Goal: Task Accomplishment & Management: Manage account settings

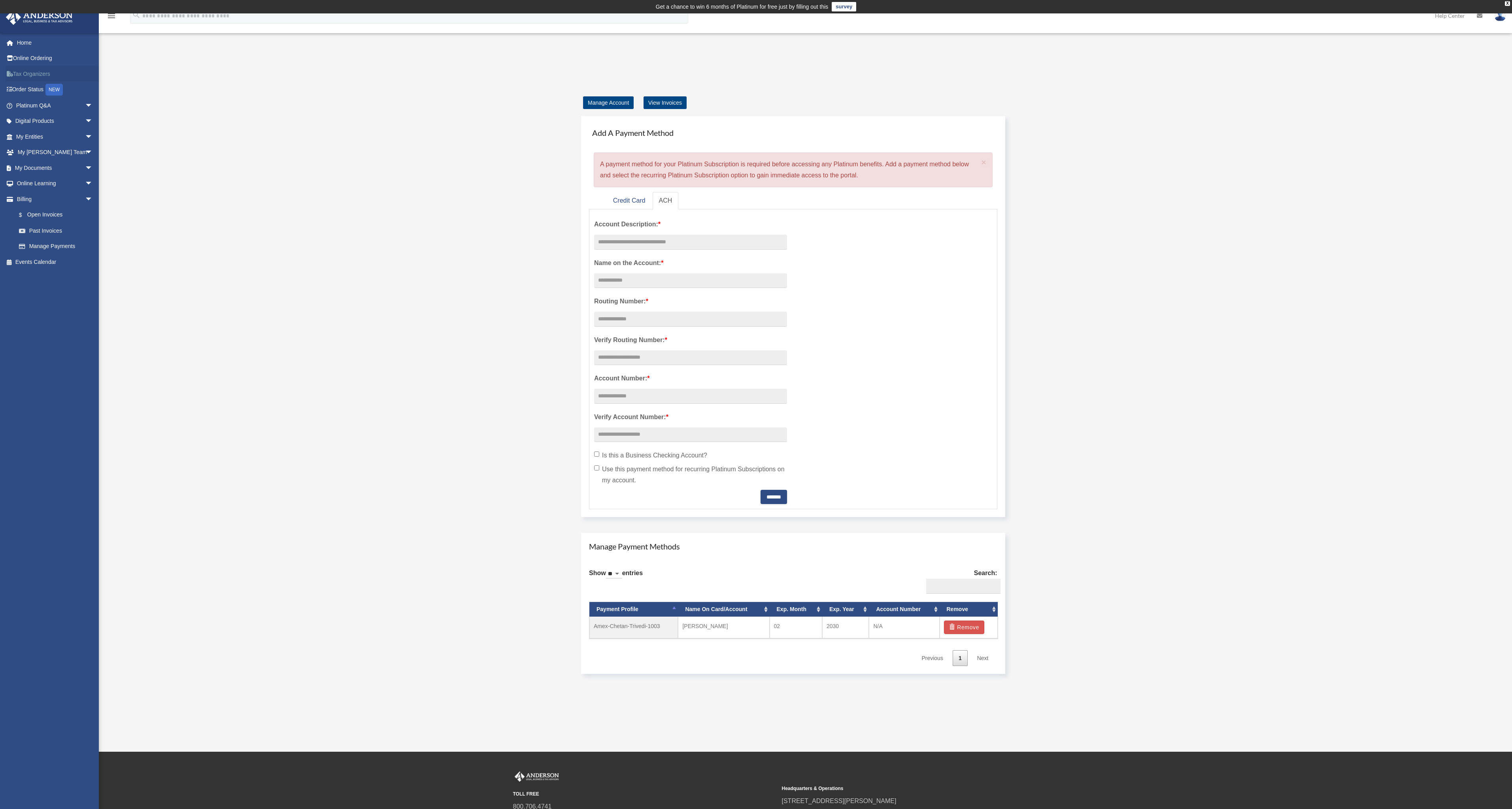
click at [42, 76] on link "Tax Organizers" at bounding box center [55, 73] width 99 height 16
click at [38, 169] on link "My Documents arrow_drop_down" at bounding box center [55, 168] width 99 height 16
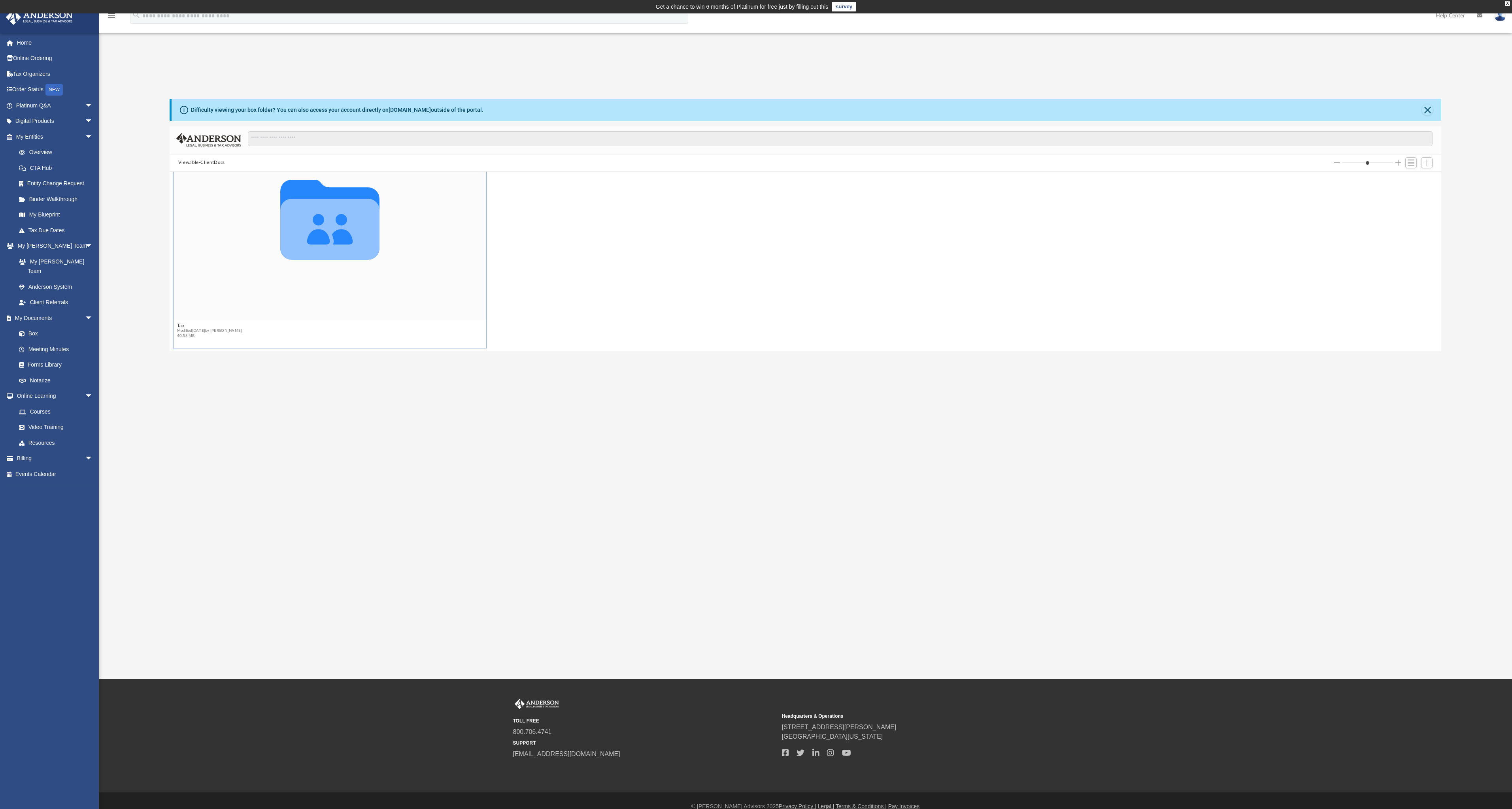
scroll to position [11, 0]
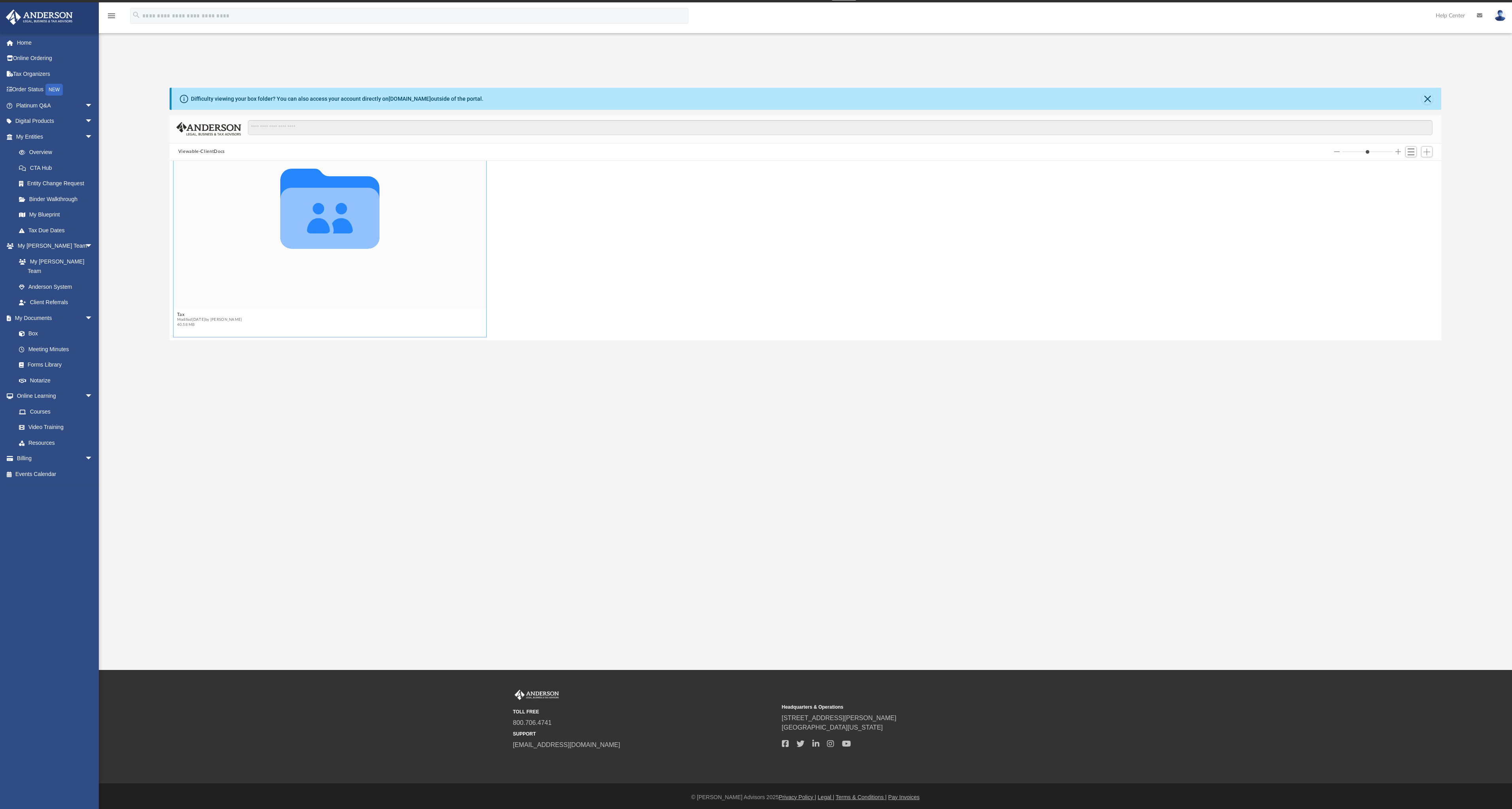
click at [352, 217] on icon "grid" at bounding box center [329, 218] width 99 height 61
click at [291, 229] on icon "grid" at bounding box center [329, 218] width 99 height 61
click at [222, 317] on span "Modified Thu Jul 31 2025 by Chetan Trivedi" at bounding box center [209, 319] width 65 height 5
click at [237, 309] on figcaption "Tax Modified Thu Jul 31 2025 by Chetan Trivedi 40.58 MB" at bounding box center [330, 320] width 313 height 21
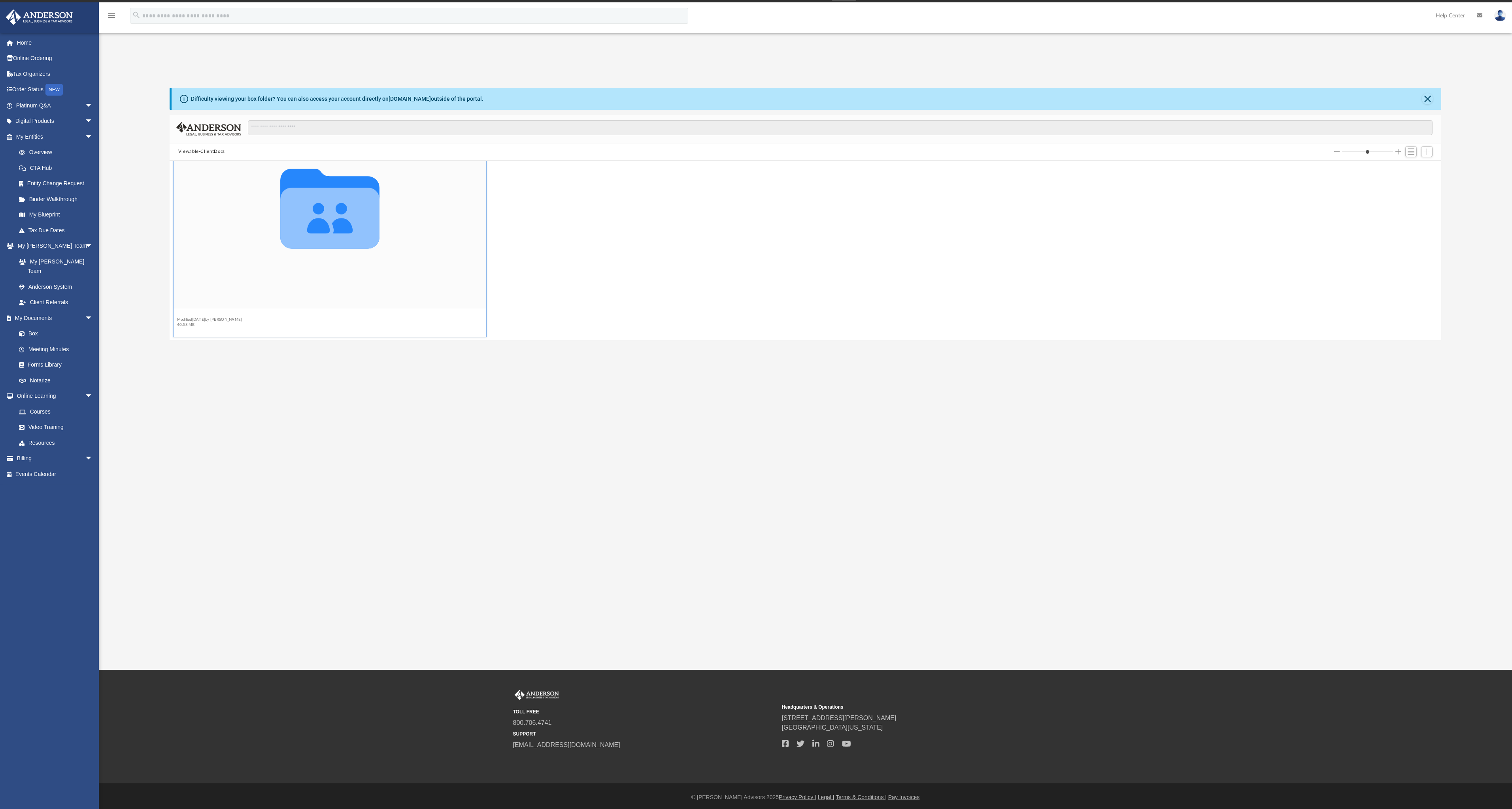
click at [229, 313] on figcaption "Tax Modified Thu Jul 31 2025 by Chetan Trivedi 40.58 MB" at bounding box center [330, 320] width 313 height 21
click at [228, 317] on button "Tax" at bounding box center [209, 317] width 65 height 5
click at [510, 316] on button "Personal Taxes" at bounding box center [526, 317] width 65 height 5
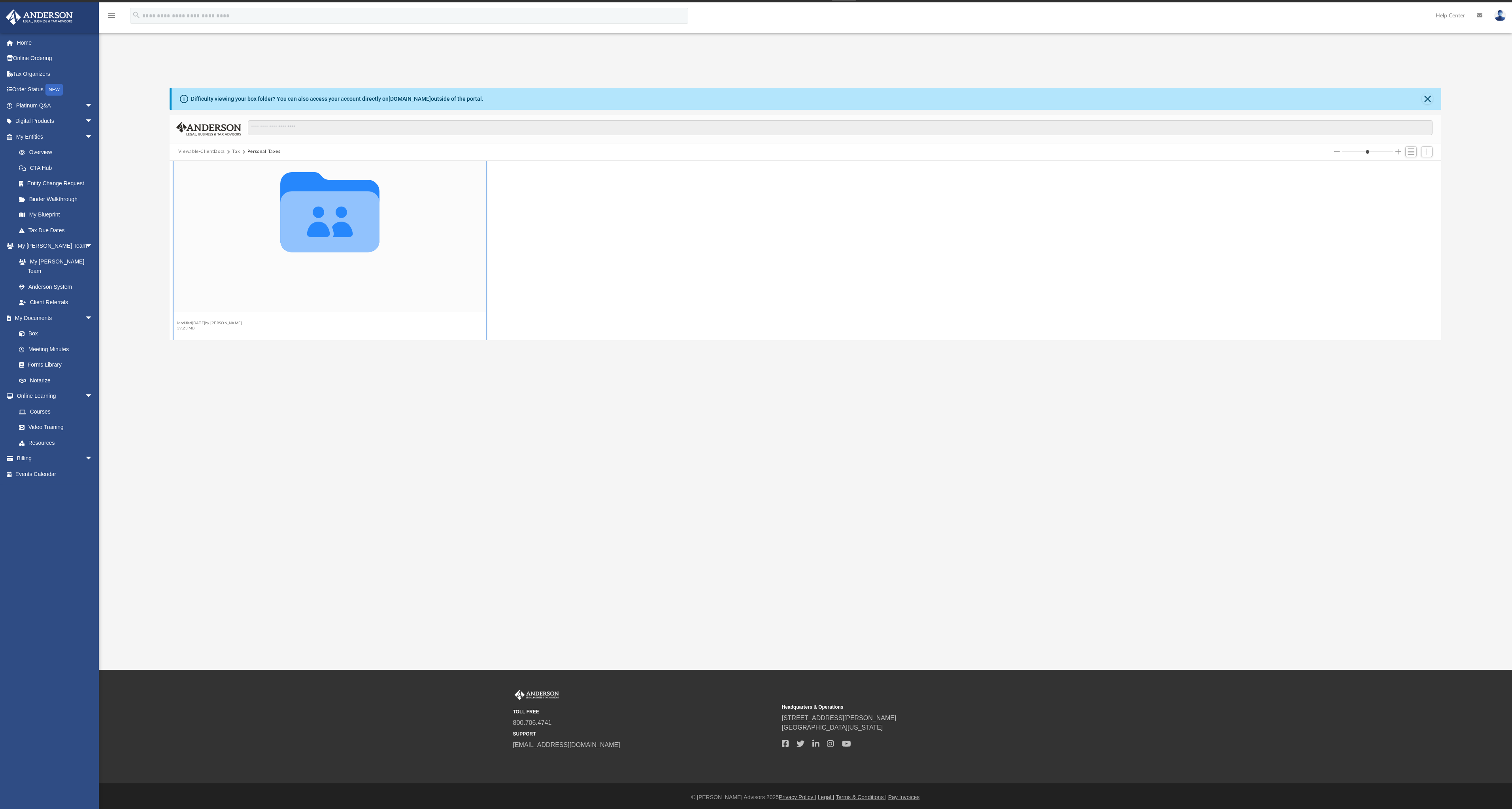
click at [191, 317] on button "2024" at bounding box center [209, 317] width 65 height 5
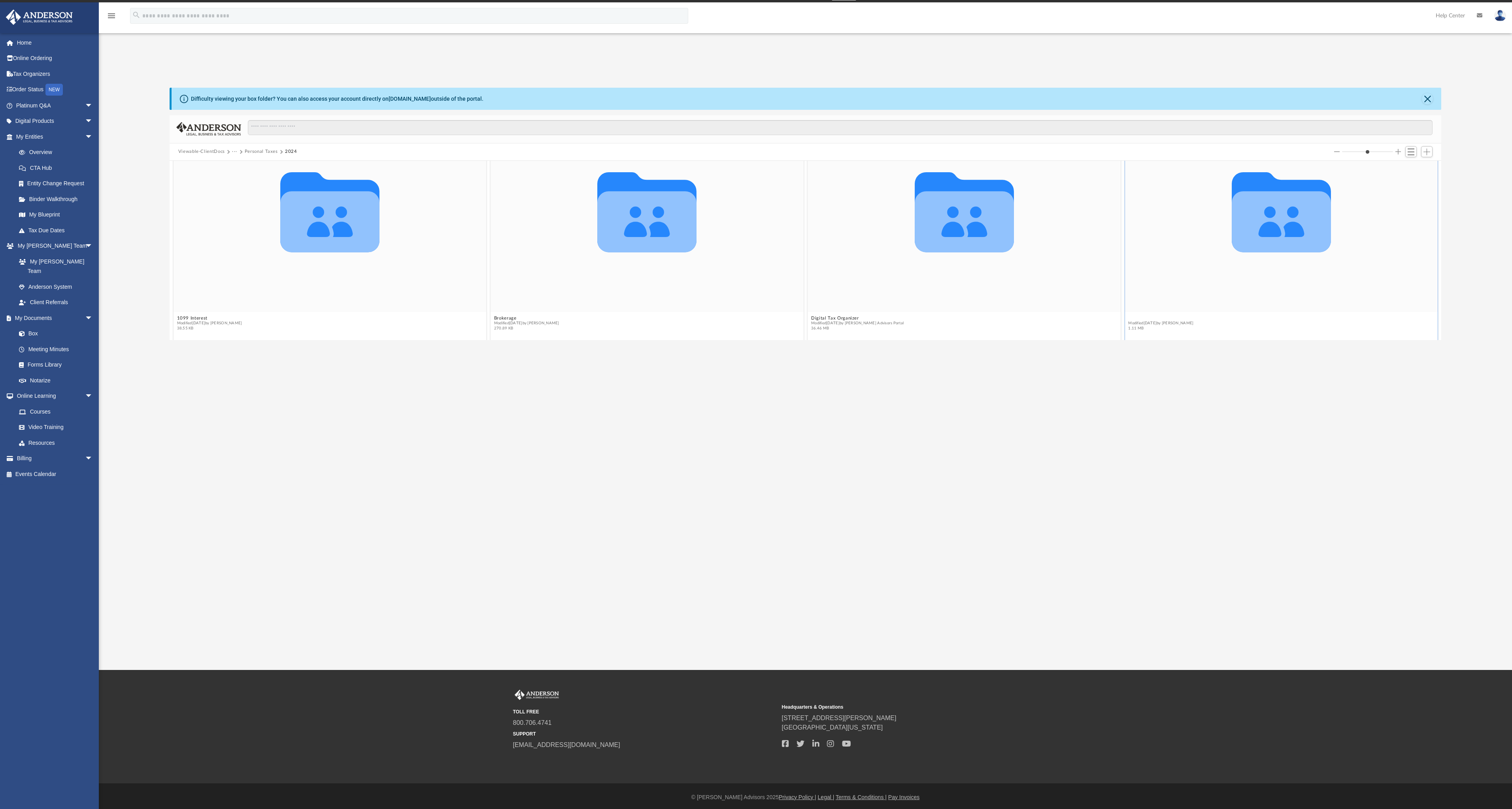
click at [1143, 319] on button "FollowupRequests" at bounding box center [1160, 317] width 65 height 5
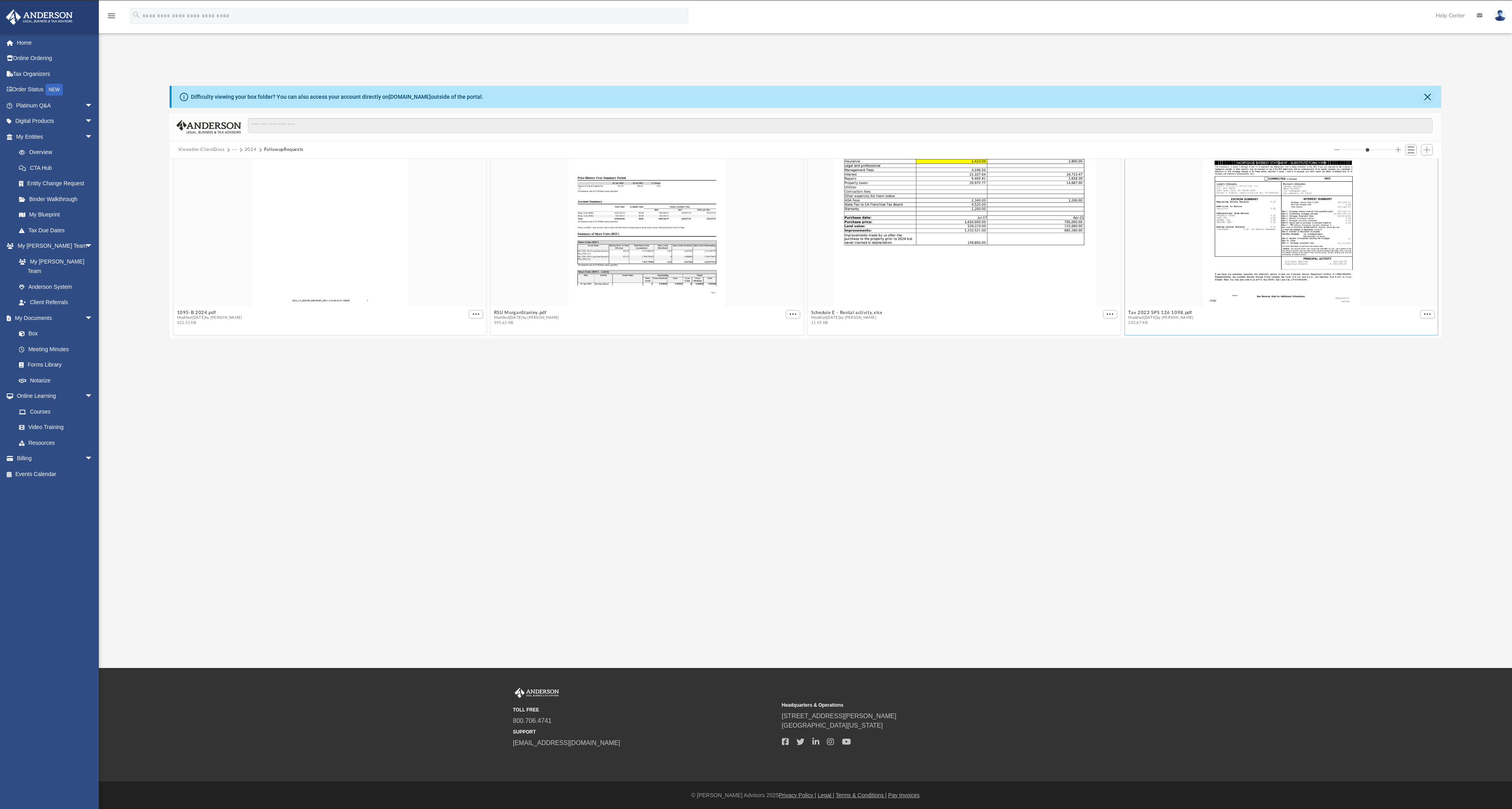
scroll to position [0, 0]
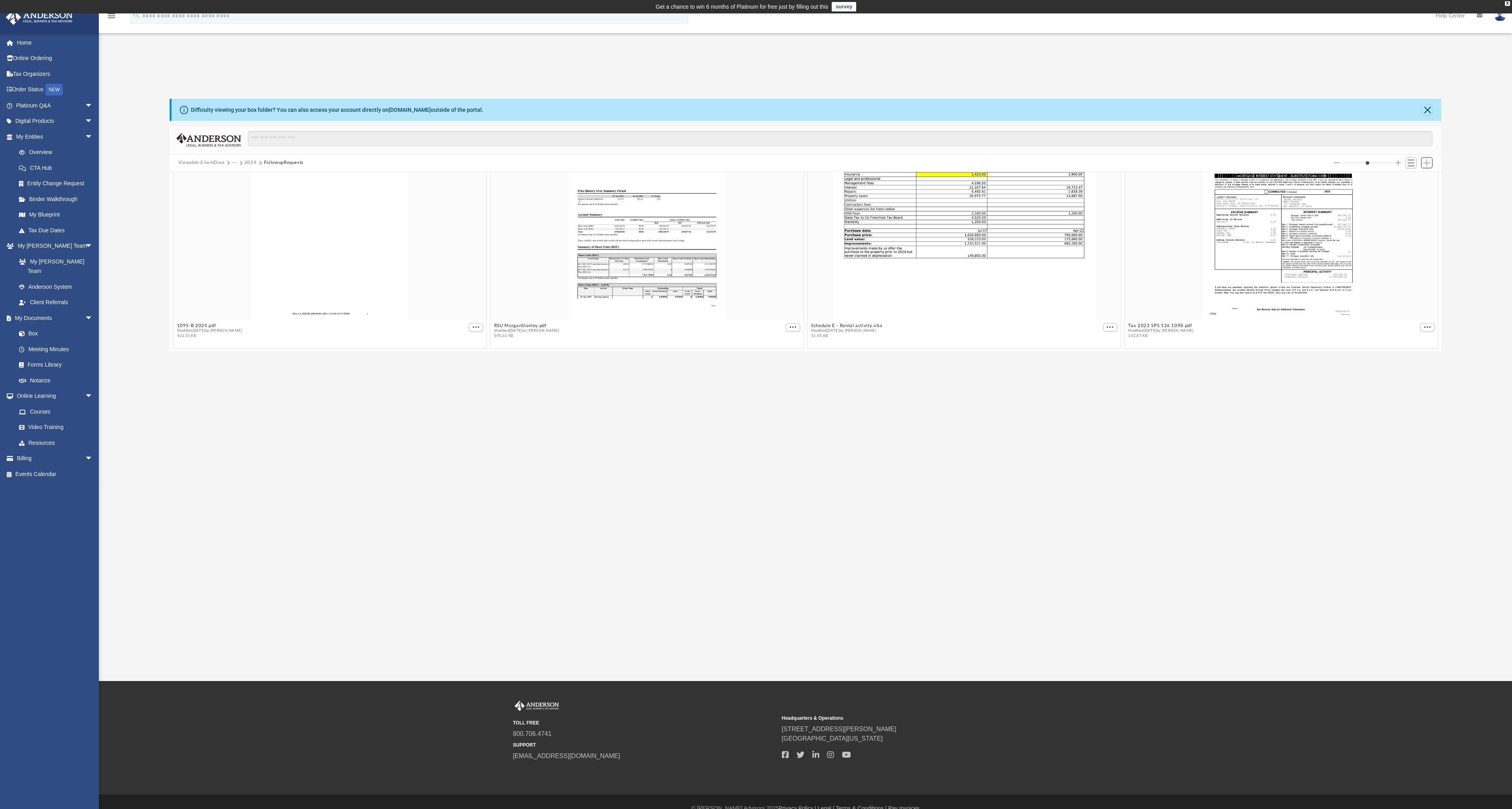
click at [1424, 163] on span "Add" at bounding box center [1426, 163] width 6 height 6
click at [1409, 178] on li "Upload" at bounding box center [1415, 178] width 25 height 8
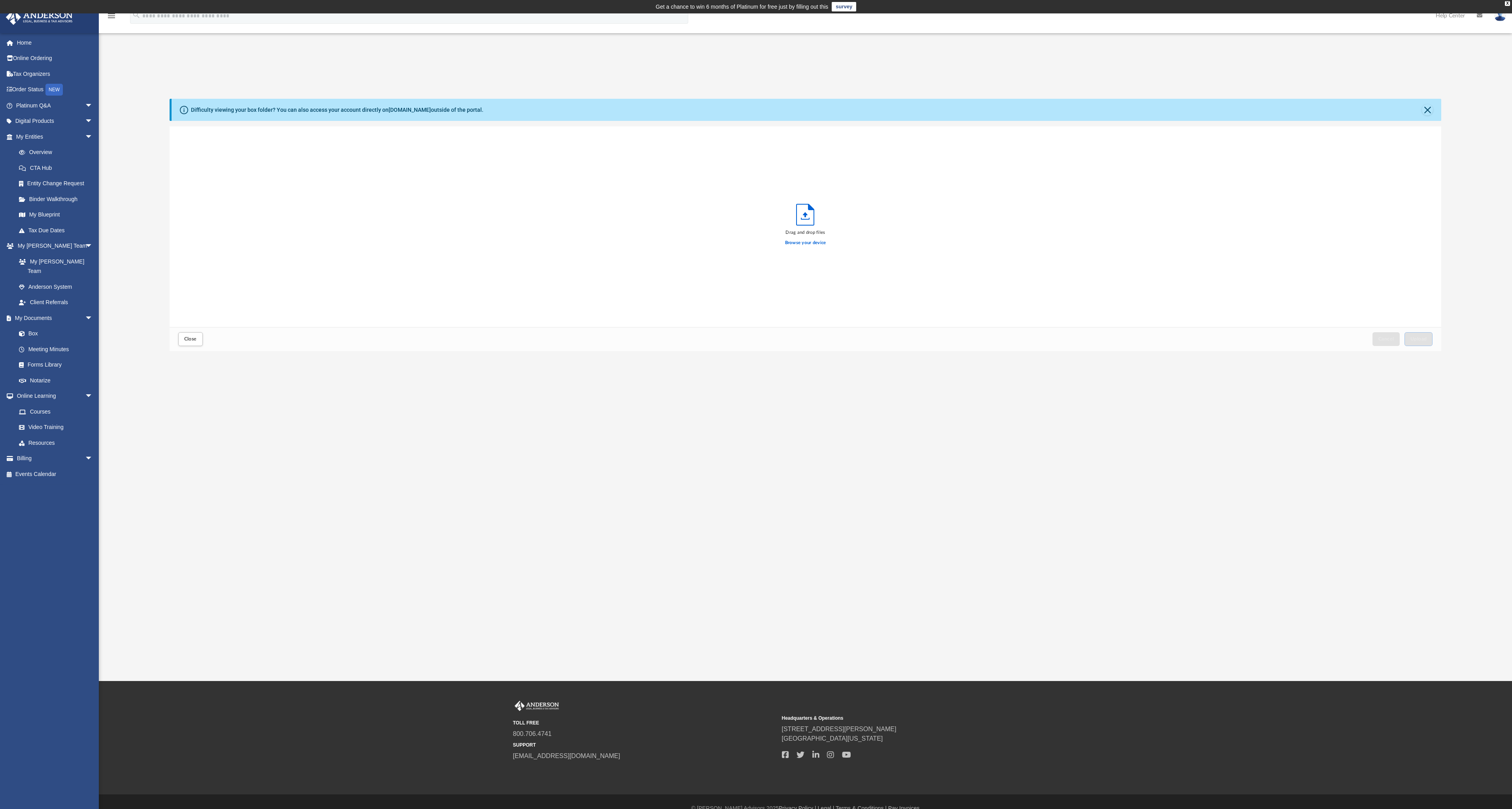
scroll to position [194, 1265]
click at [804, 245] on label "Browse your device" at bounding box center [805, 243] width 41 height 7
click at [0, 0] on input "Browse your device" at bounding box center [0, 0] width 0 height 0
click at [1413, 339] on span "Upload" at bounding box center [1419, 339] width 16 height 5
